Goal: Task Accomplishment & Management: Use online tool/utility

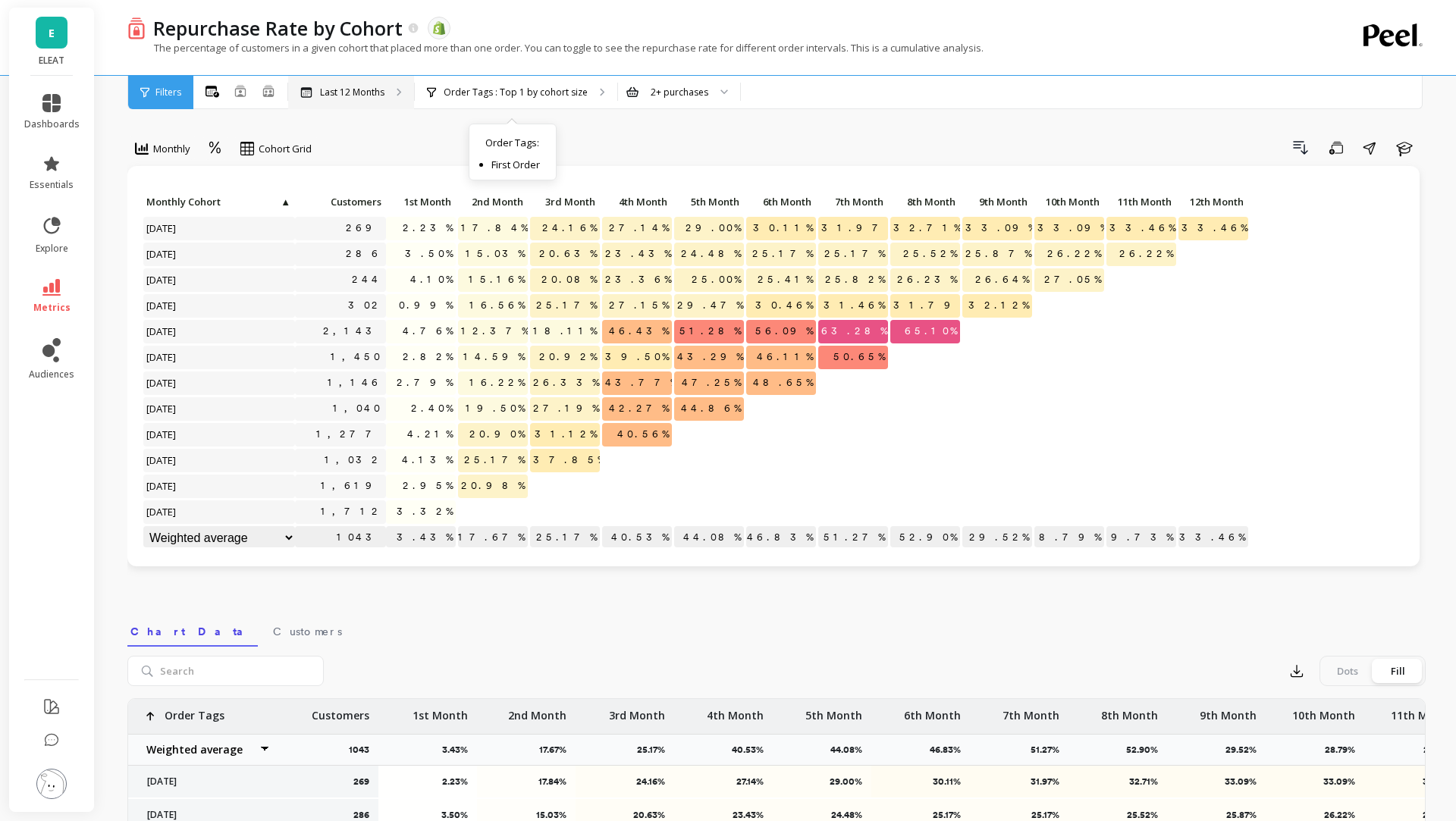
click at [390, 99] on div "Last 12 Months" at bounding box center [351, 93] width 126 height 33
click at [492, 103] on div "Order Tags : Top 1 by cohort size Order Tags : First Order" at bounding box center [516, 93] width 202 height 33
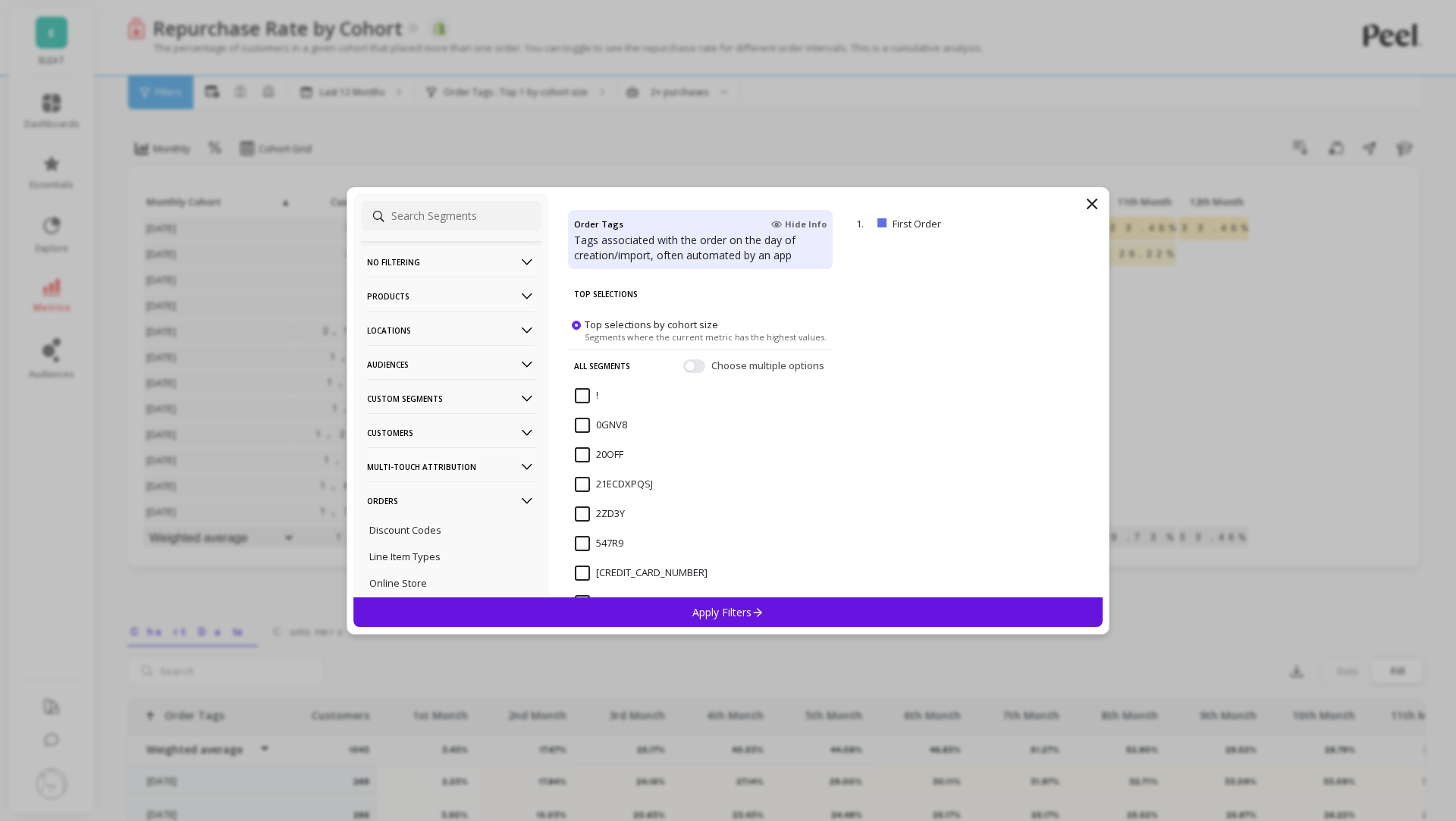
click at [525, 198] on div "No filtering Overall Products Product Collections Product Tags Product Types Pr…" at bounding box center [451, 395] width 196 height 404
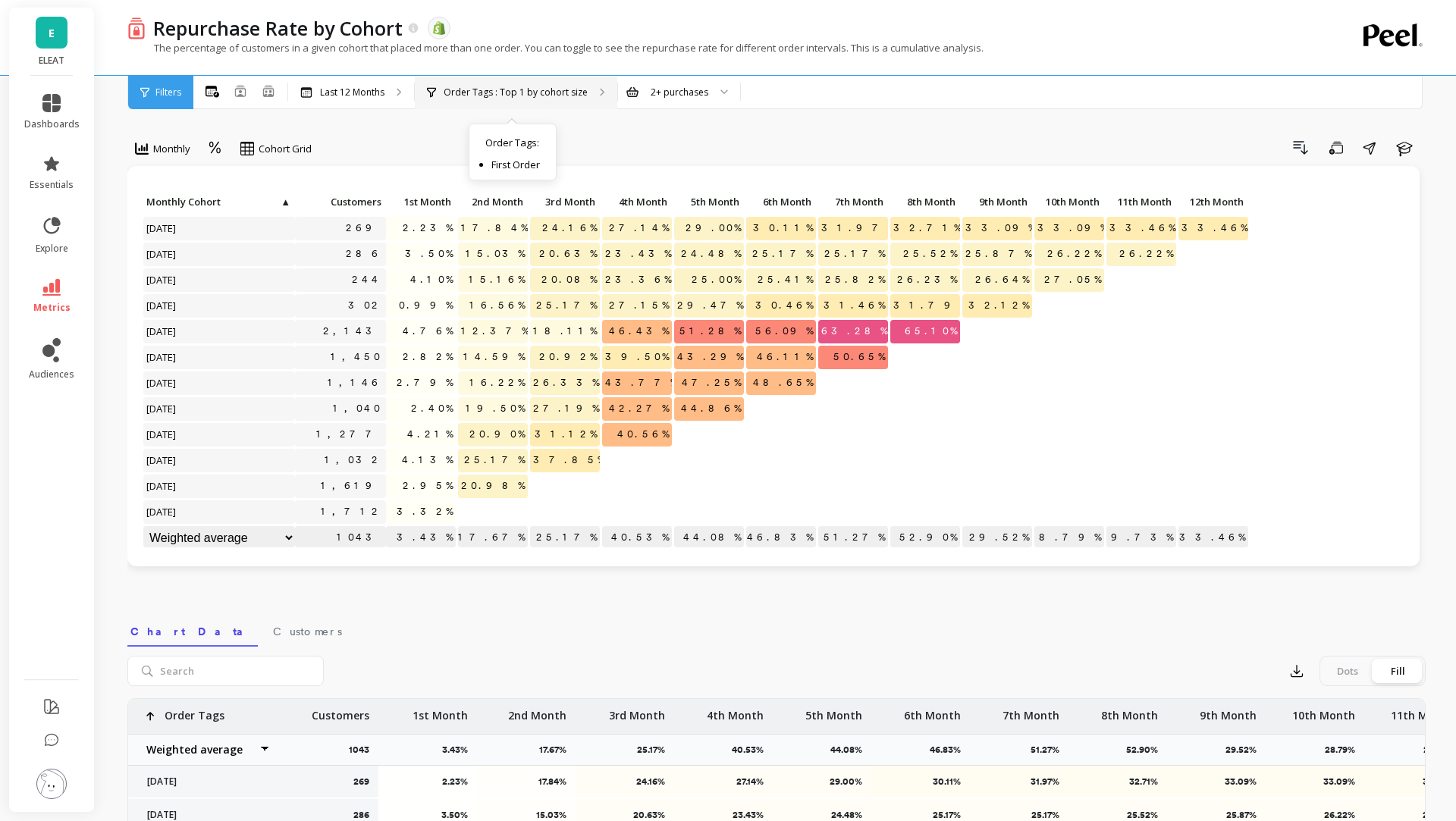
click at [479, 96] on p "Order Tags : Top 1 by cohort size" at bounding box center [515, 92] width 144 height 12
click at [467, 107] on div "Order Tags : Top 1 by cohort size Order Tags : First Order" at bounding box center [516, 93] width 202 height 33
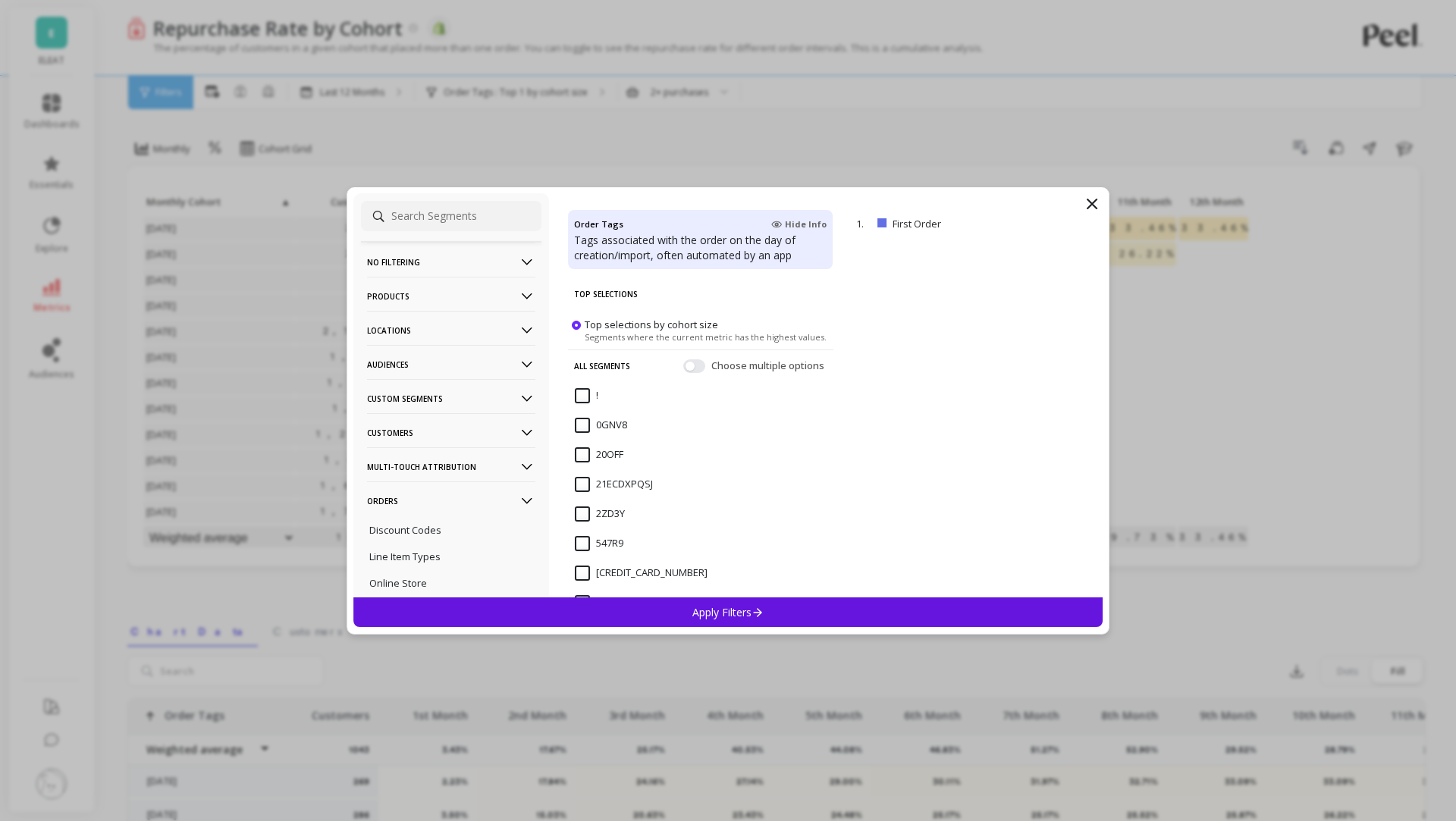
click at [415, 366] on p "Audiences" at bounding box center [451, 365] width 168 height 39
click at [422, 417] on p "Bimuno Exclusion" at bounding box center [409, 420] width 81 height 14
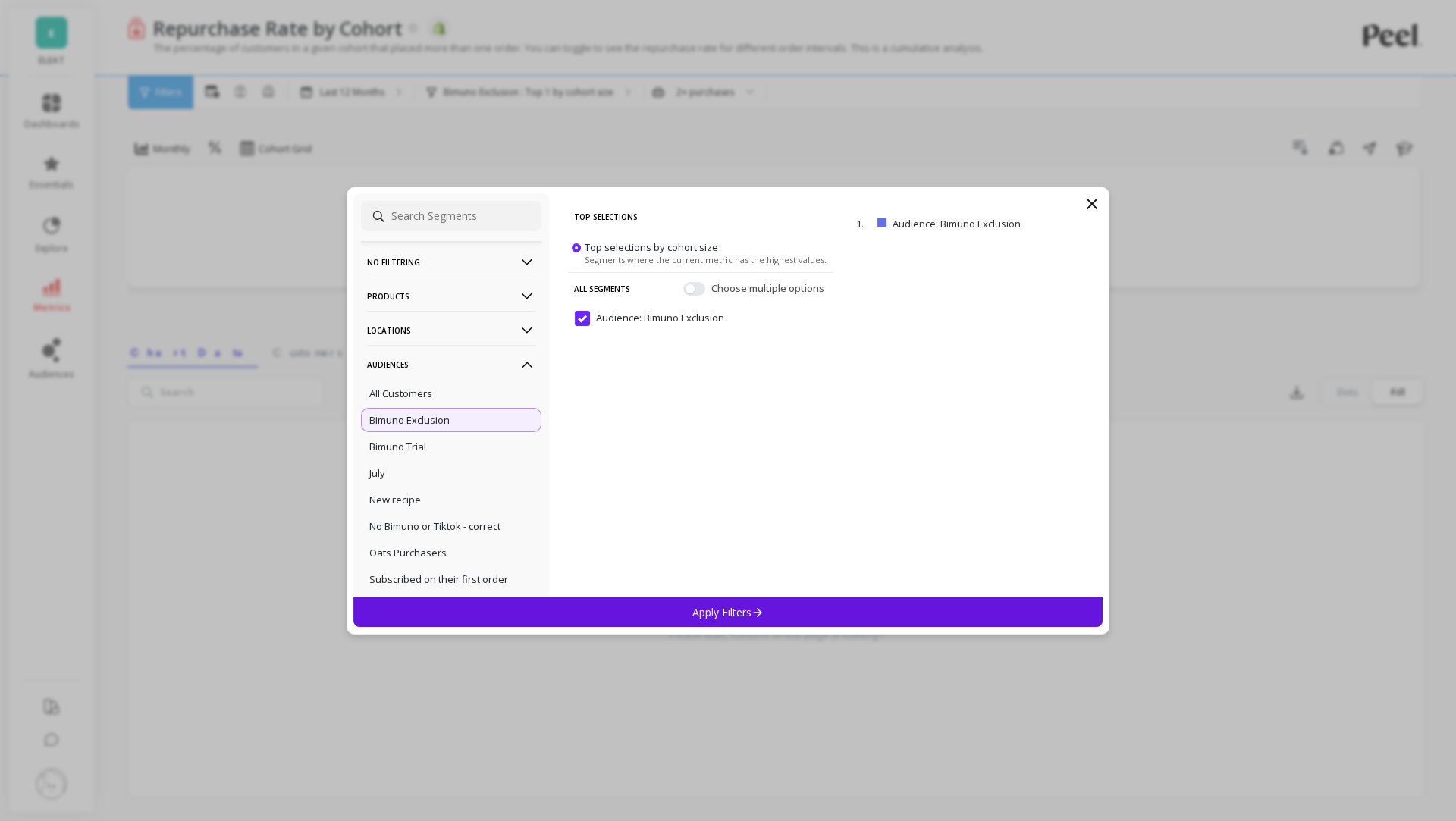
click at [772, 602] on div "Apply Filters" at bounding box center [728, 612] width 749 height 30
